Goal: Find contact information: Obtain details needed to contact an individual or organization

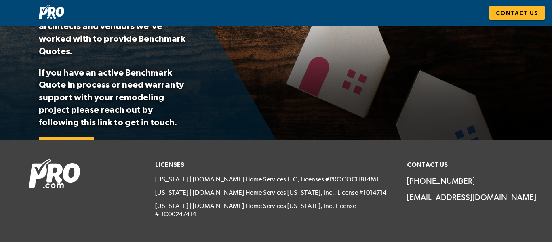
scroll to position [89, 0]
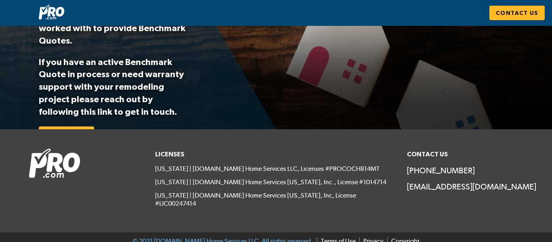
click at [151, 146] on div "Licenses [US_STATE] | [DOMAIN_NAME] Home Services LLC, Licenses #PROCOCH814MT […" at bounding box center [276, 181] width 252 height 74
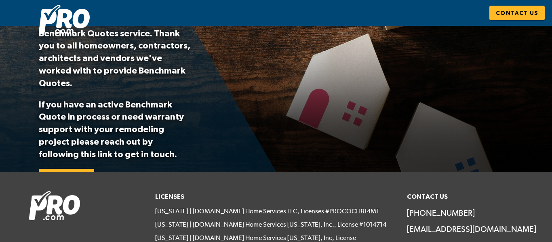
scroll to position [0, 0]
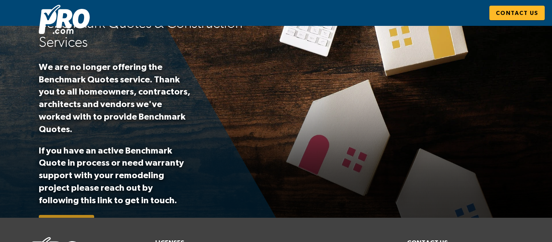
click at [68, 217] on span "Contact Us" at bounding box center [66, 222] width 42 height 10
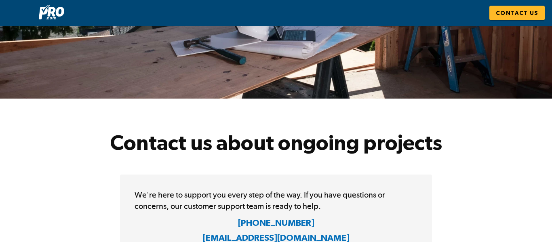
click at [516, 6] on link "Contact Us" at bounding box center [516, 13] width 55 height 15
click at [521, 11] on span "Contact Us" at bounding box center [517, 13] width 42 height 10
click at [240, 118] on h1 "Contact us about ongoing projects" at bounding box center [276, 127] width 552 height 57
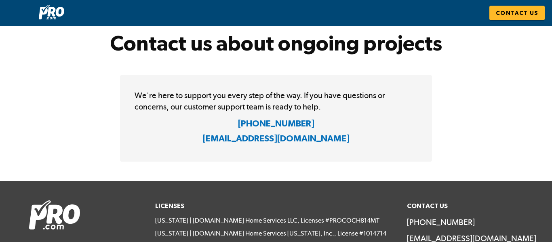
scroll to position [151, 0]
